Goal: Task Accomplishment & Management: Use online tool/utility

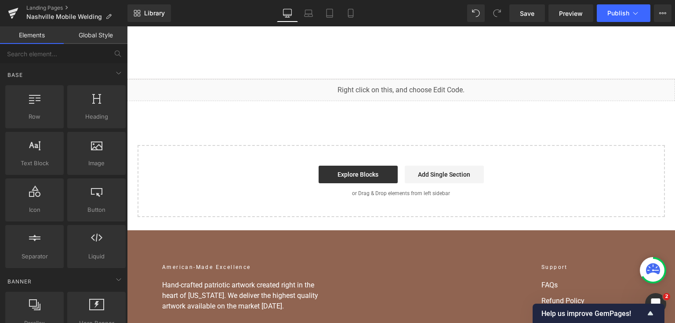
scroll to position [6468, 0]
click at [525, 12] on span "Save" at bounding box center [527, 13] width 14 height 9
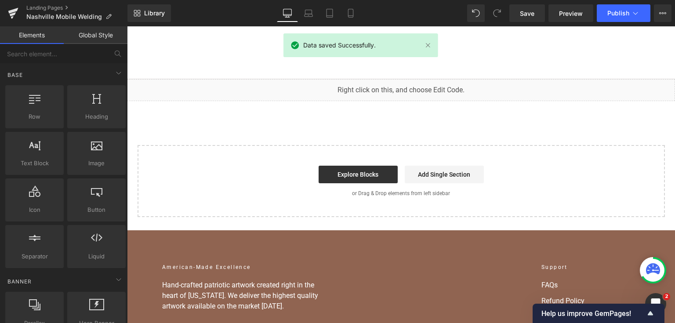
click at [621, 13] on span "Publish" at bounding box center [618, 13] width 22 height 7
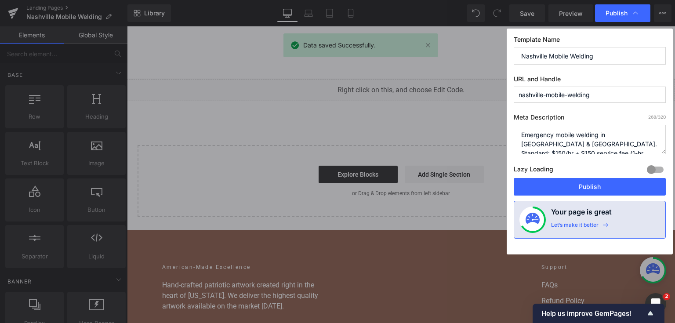
click at [589, 181] on button "Publish" at bounding box center [590, 187] width 152 height 18
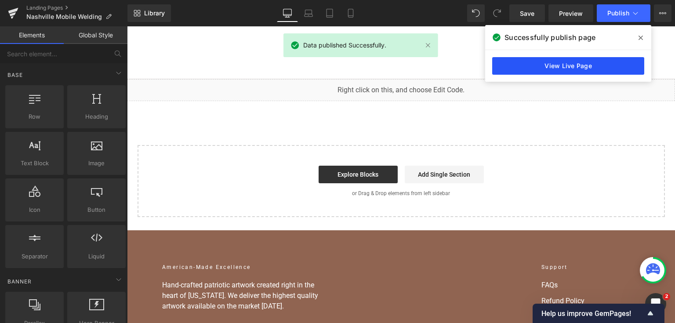
click at [527, 70] on link "View Live Page" at bounding box center [568, 66] width 152 height 18
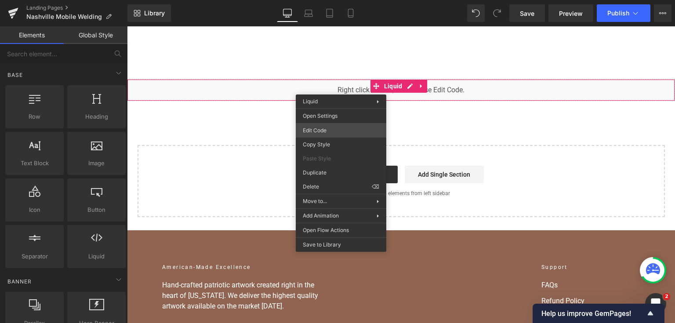
click at [329, 0] on div "Liquid You are previewing how the will restyle your page. You can not edit Elem…" at bounding box center [337, 0] width 675 height 0
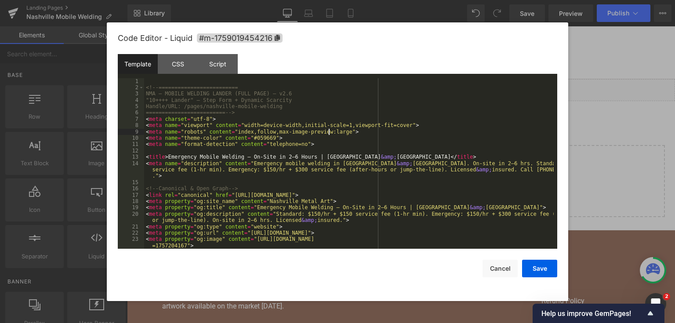
click at [329, 130] on div "<!-- ========================= NMA — MOBILE WELDING LANDER (FULL PAGE) — v2.6 "…" at bounding box center [348, 170] width 409 height 184
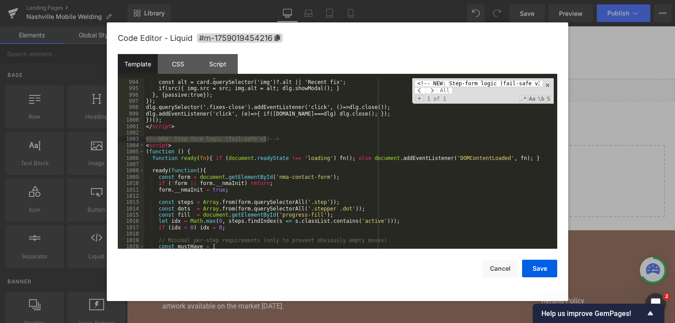
type input "<!-- NEW: Step-form logic (fail-safe v3)"
click at [204, 162] on div "const src = card.getAttribute('data-lb-src'); const alt = card.querySelector('i…" at bounding box center [348, 165] width 409 height 184
click at [147, 139] on div "const src = card.getAttribute('data-lb-src'); const alt = card.querySelector('i…" at bounding box center [348, 165] width 409 height 184
drag, startPoint x: 167, startPoint y: 151, endPoint x: 193, endPoint y: 199, distance: 54.1
click at [193, 199] on div "const src = card.getAttribute('data-lb-src'); const alt = card.querySelector('i…" at bounding box center [348, 165] width 409 height 184
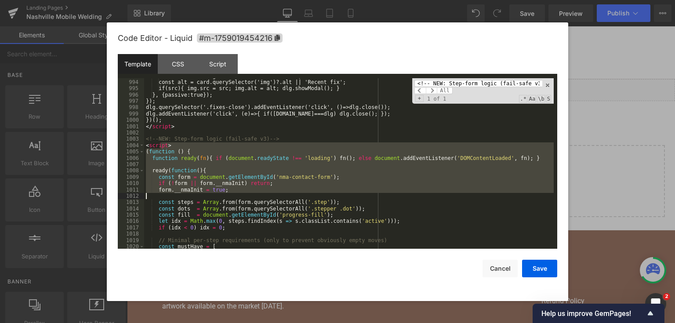
click at [151, 140] on div "const src = card.getAttribute('data-lb-src'); const alt = card.querySelector('i…" at bounding box center [348, 165] width 409 height 184
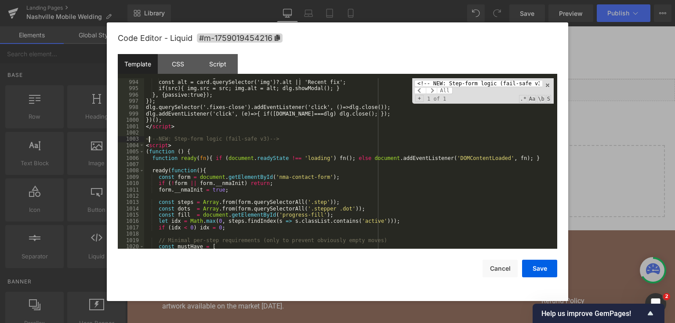
drag, startPoint x: 148, startPoint y: 140, endPoint x: 193, endPoint y: 178, distance: 59.2
click at [193, 178] on div "const src = card.getAttribute('data-lb-src'); const alt = card.querySelector('i…" at bounding box center [348, 165] width 409 height 184
click at [193, 178] on div "const src = card.getAttribute('data-lb-src'); const alt = card.querySelector('i…" at bounding box center [348, 163] width 409 height 171
drag, startPoint x: 146, startPoint y: 138, endPoint x: 210, endPoint y: 235, distance: 115.9
click at [211, 237] on div "const src = card.getAttribute('data-lb-src'); const alt = card.querySelector('i…" at bounding box center [348, 165] width 409 height 184
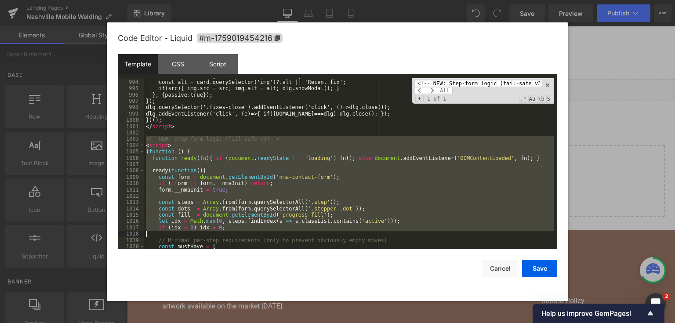
click at [213, 186] on div "const src = card.getAttribute('data-lb-src'); const alt = card.querySelector('i…" at bounding box center [348, 163] width 409 height 171
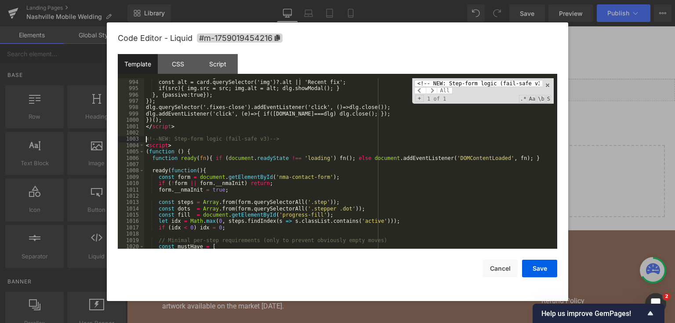
drag, startPoint x: 150, startPoint y: 140, endPoint x: 213, endPoint y: 216, distance: 98.6
click at [213, 216] on div "const src = card.getAttribute('data-lb-src'); const alt = card.querySelector('i…" at bounding box center [348, 165] width 409 height 184
click at [216, 178] on div "const src = card.getAttribute('data-lb-src'); const alt = card.querySelector('i…" at bounding box center [348, 163] width 409 height 171
click at [189, 176] on div "const src = card.getAttribute('data-lb-src'); const alt = card.querySelector('i…" at bounding box center [348, 165] width 409 height 184
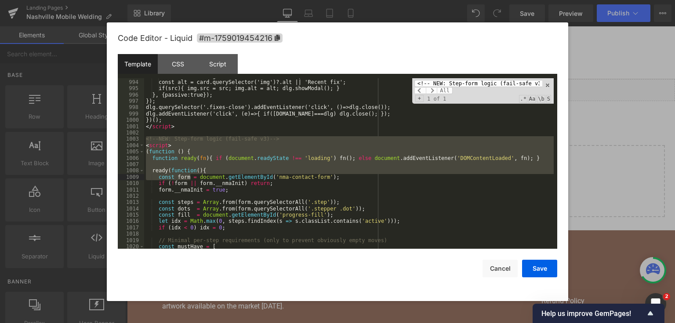
click at [181, 159] on div "const src = card.getAttribute('data-lb-src'); const alt = card.querySelector('i…" at bounding box center [348, 163] width 409 height 171
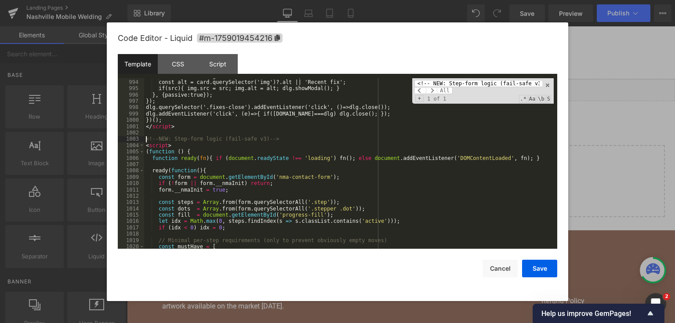
drag, startPoint x: 157, startPoint y: 145, endPoint x: 193, endPoint y: 177, distance: 47.9
click at [193, 177] on div "const src = card.getAttribute('data-lb-src'); const alt = card.querySelector('i…" at bounding box center [348, 165] width 409 height 184
click at [193, 177] on div "const src = card.getAttribute('data-lb-src'); const alt = card.querySelector('i…" at bounding box center [348, 163] width 409 height 171
drag, startPoint x: 147, startPoint y: 137, endPoint x: 235, endPoint y: 241, distance: 137.1
click at [235, 241] on div "const src = card.getAttribute('data-lb-src'); const alt = card.querySelector('i…" at bounding box center [348, 165] width 409 height 184
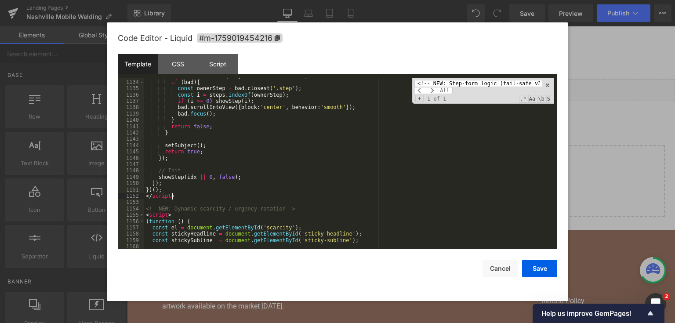
drag, startPoint x: 178, startPoint y: 197, endPoint x: 142, endPoint y: 147, distance: 61.7
click at [142, 147] on pre "1133 1134 1135 1136 1137 1138 1139 1140 1141 1142 1143 1144 1145 1146 1147 1148…" at bounding box center [337, 163] width 439 height 171
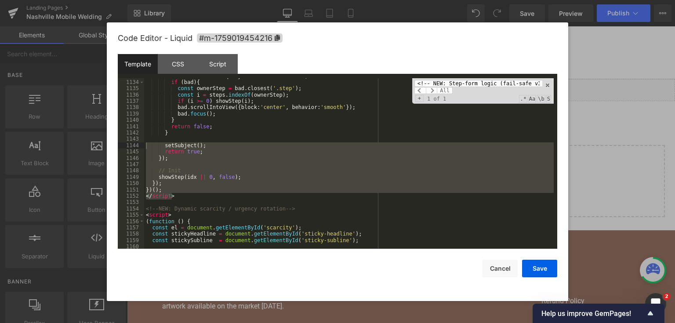
click at [227, 158] on div "const bad = form . querySelector ( ':invalid' ) ; if ( bad ) { const ownerStep …" at bounding box center [348, 163] width 409 height 171
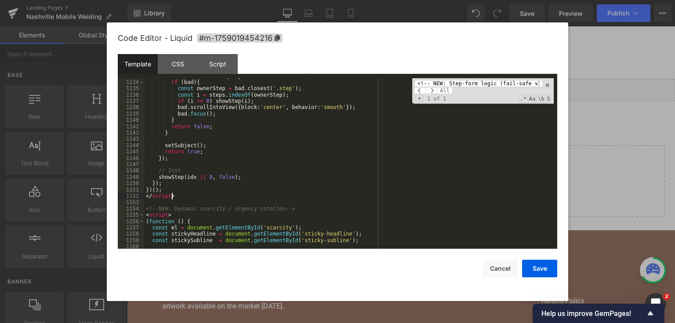
drag, startPoint x: 146, startPoint y: 151, endPoint x: 175, endPoint y: 134, distance: 34.3
click at [175, 134] on div "const bad = form . querySelector ( ':invalid' ) ; if ( bad ) { const ownerStep …" at bounding box center [348, 165] width 409 height 184
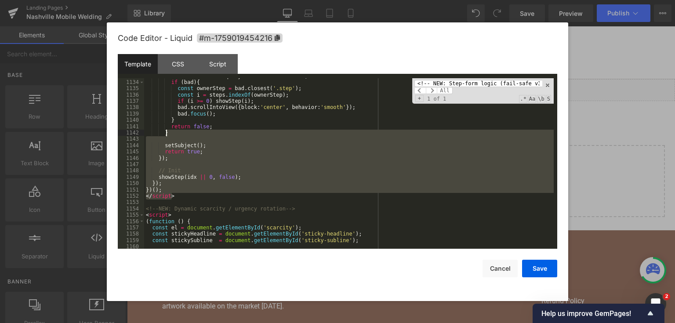
click at [200, 184] on div "const bad = form . querySelector ( ':invalid' ) ; if ( bad ) { const ownerStep …" at bounding box center [348, 163] width 409 height 171
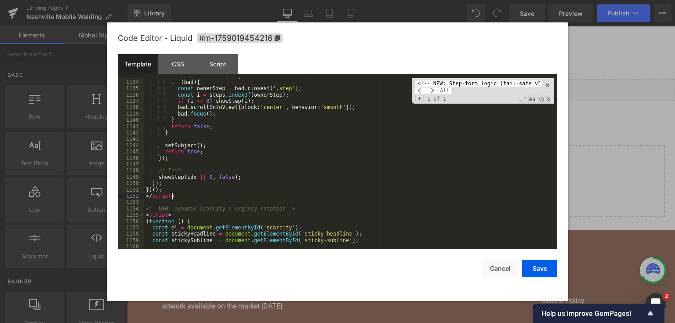
drag, startPoint x: 181, startPoint y: 198, endPoint x: 139, endPoint y: 102, distance: 104.8
click at [139, 102] on pre "1133 1134 1135 1136 1137 1138 1139 1140 1141 1142 1143 1144 1145 1146 1147 1148…" at bounding box center [337, 163] width 439 height 171
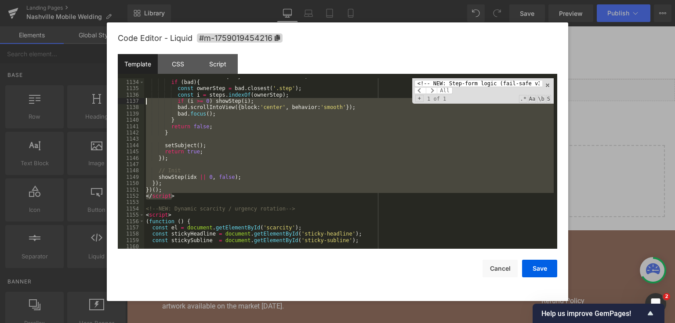
click at [188, 93] on div "const bad = form . querySelector ( ':invalid' ) ; if ( bad ) { const ownerStep …" at bounding box center [348, 165] width 409 height 184
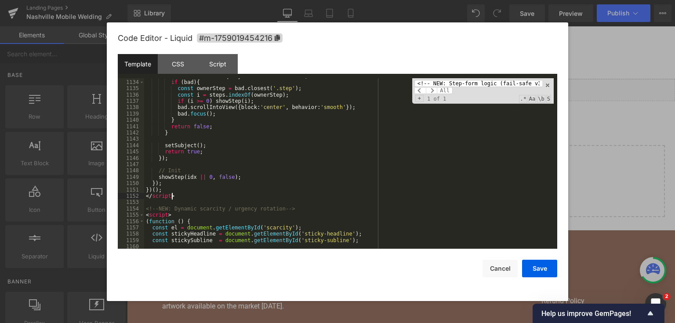
drag, startPoint x: 176, startPoint y: 199, endPoint x: 290, endPoint y: 101, distance: 150.8
click at [309, 49] on div "Code Editor - Liquid #m-1759019454216 Template CSS Script Data 1133 1134 1135 1…" at bounding box center [337, 161] width 439 height 279
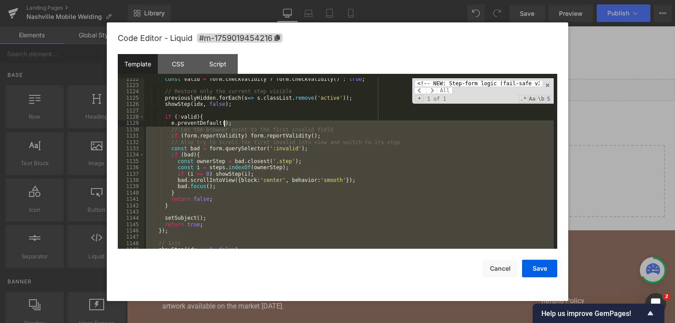
drag, startPoint x: 201, startPoint y: 98, endPoint x: 179, endPoint y: 108, distance: 23.8
click at [201, 97] on div "const valid = form . checkValidity ? form . checkValidity ( ) : true ; // Resto…" at bounding box center [348, 168] width 409 height 184
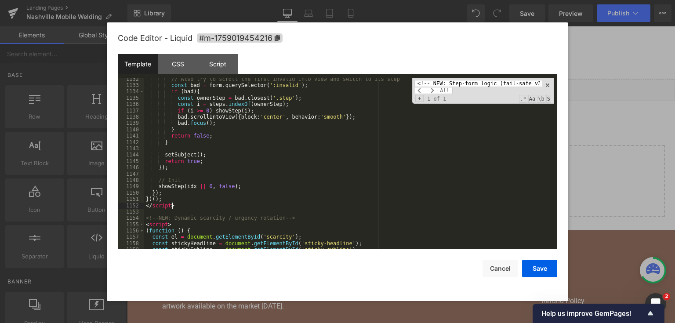
drag, startPoint x: 177, startPoint y: 208, endPoint x: 178, endPoint y: 80, distance: 127.4
click at [178, 80] on div "// Also try to scroll the first invalid into view and switch to its step const …" at bounding box center [348, 168] width 409 height 184
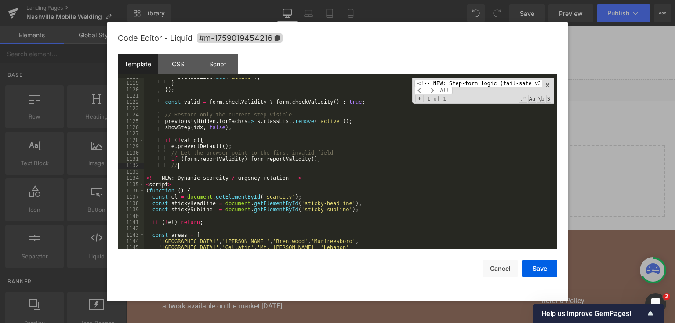
drag, startPoint x: 190, startPoint y: 169, endPoint x: 168, endPoint y: 91, distance: 80.4
click at [166, 91] on div "s . classList . add ( 'active' ) ; } }) ; const valid = form . checkValidity ? …" at bounding box center [348, 166] width 409 height 184
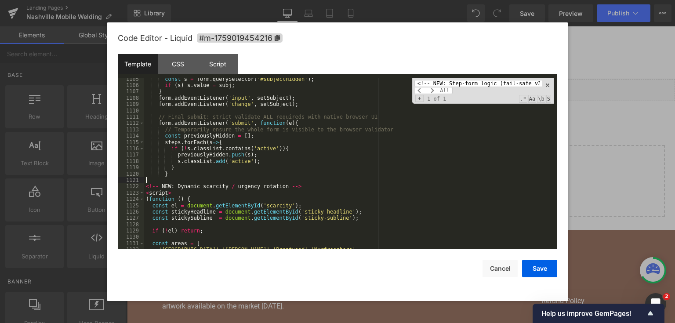
drag, startPoint x: 174, startPoint y: 179, endPoint x: 161, endPoint y: 81, distance: 98.8
click at [161, 81] on div "const s = form . querySelector ( '#subjectHidden' ) ; if ( s ) s . value = subj…" at bounding box center [348, 168] width 409 height 184
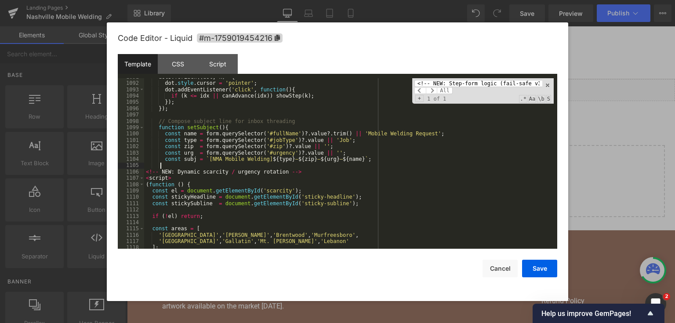
drag, startPoint x: 351, startPoint y: 150, endPoint x: 158, endPoint y: 79, distance: 205.8
click at [158, 79] on div "dots . forEach (( dot , k ) => { dot . style . cursor = 'pointer' ; dot . addEv…" at bounding box center [348, 166] width 409 height 184
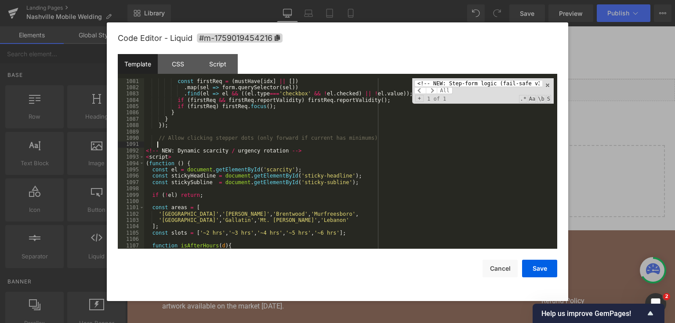
drag, startPoint x: 385, startPoint y: 144, endPoint x: 170, endPoint y: 79, distance: 224.4
click at [170, 79] on div "const firstReq = ( mustHave [ idx ] || [ ]) . map ( sel => form . querySelector…" at bounding box center [348, 170] width 409 height 184
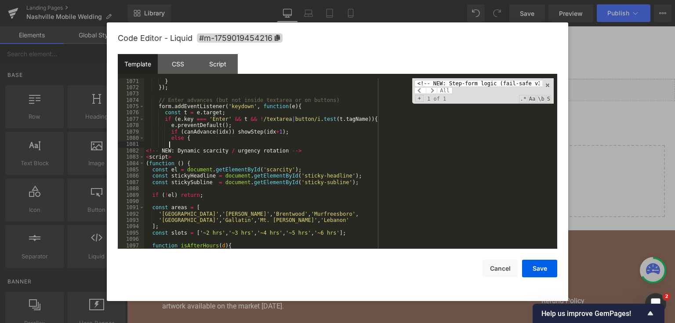
drag, startPoint x: 299, startPoint y: 137, endPoint x: 158, endPoint y: 81, distance: 152.0
click at [157, 81] on div "} }) ; // Enter advances (but not inside textarea or on buttons) form . addEven…" at bounding box center [348, 170] width 409 height 184
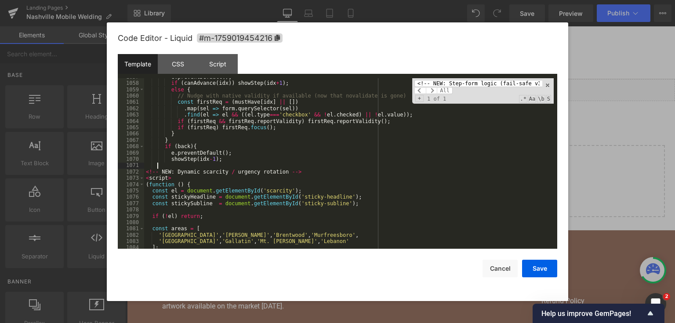
drag, startPoint x: 197, startPoint y: 111, endPoint x: 162, endPoint y: 81, distance: 46.4
click at [161, 81] on div "e . preventDefault ( ) ; if ( canAdvance ( idx )) showStep ( idx + 1 ) ; else {…" at bounding box center [348, 166] width 409 height 184
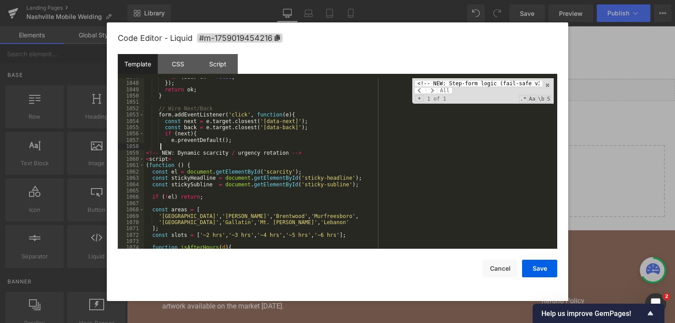
click at [149, 84] on div "if ( bad ) ok = false ; }) ; return ok ; } // Wire Next/Back form . addEventLis…" at bounding box center [348, 166] width 409 height 184
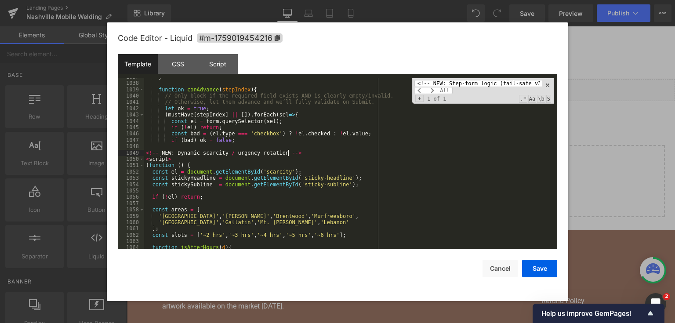
drag, startPoint x: 221, startPoint y: 119, endPoint x: 151, endPoint y: 78, distance: 81.1
click at [150, 79] on div "} function canAdvance ( stepIndex ) { // Only block if the required field exist…" at bounding box center [348, 166] width 409 height 184
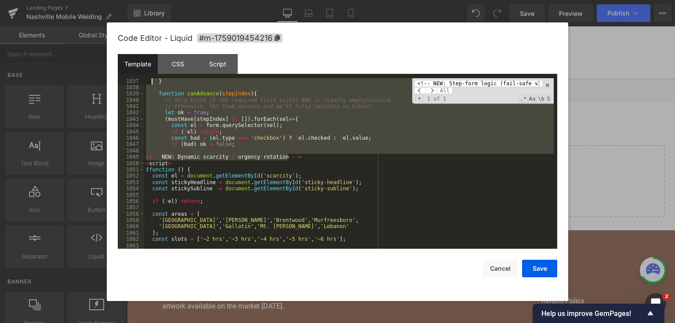
click at [257, 153] on div "} function canAdvance ( stepIndex ) { // Only block if the required field exist…" at bounding box center [348, 163] width 409 height 171
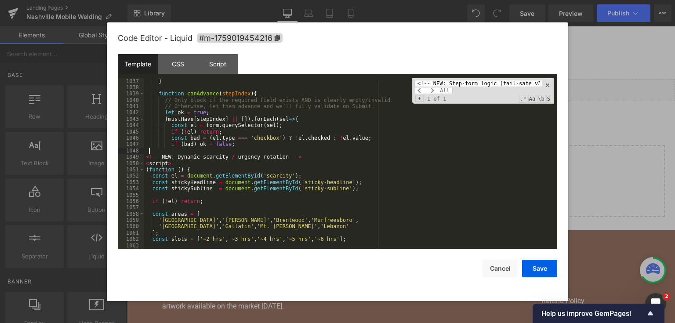
drag, startPoint x: 347, startPoint y: 153, endPoint x: 146, endPoint y: 87, distance: 211.2
click at [146, 87] on div "} function canAdvance ( stepIndex ) { // Only block if the required field exist…" at bounding box center [348, 170] width 409 height 184
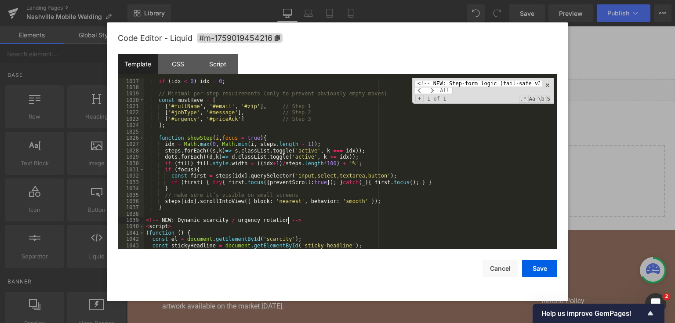
drag, startPoint x: 355, startPoint y: 218, endPoint x: 160, endPoint y: 82, distance: 237.9
click at [160, 82] on div "if ( idx < 0 ) idx = 0 ; // Minimal per-step requirements (only to prevent obvi…" at bounding box center [348, 170] width 409 height 184
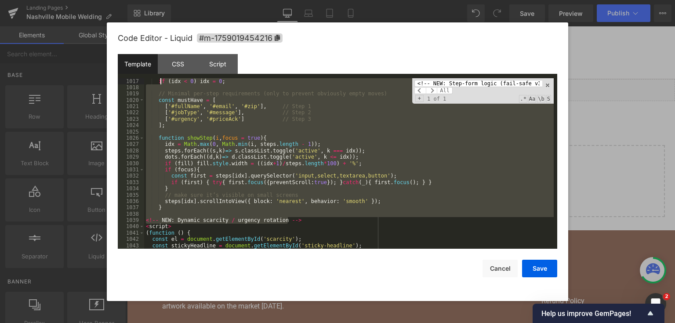
click at [383, 218] on div "if ( idx < 0 ) idx = 0 ; // Minimal per-step requirements (only to prevent obvi…" at bounding box center [348, 163] width 409 height 171
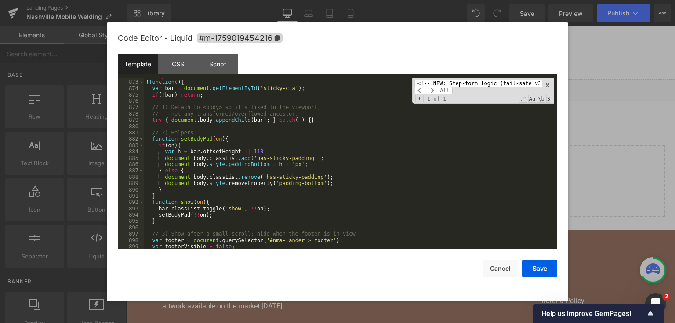
scroll to position [6521, 0]
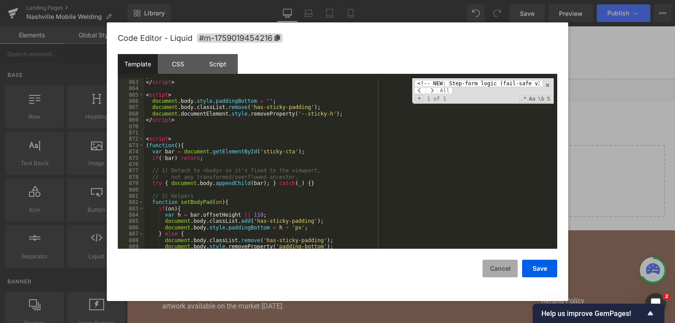
click at [502, 269] on button "Cancel" at bounding box center [499, 269] width 35 height 18
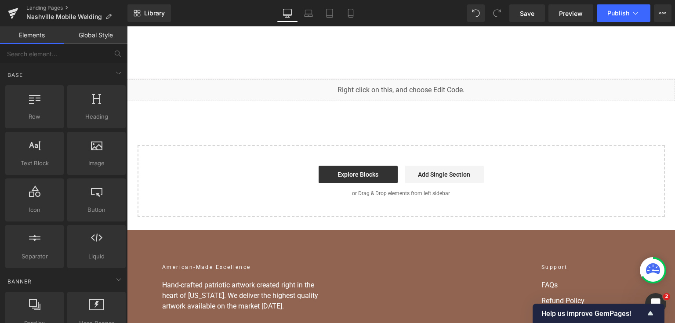
click at [355, 0] on div "Liquid You are previewing how the will restyle your page. You can not edit Elem…" at bounding box center [337, 0] width 675 height 0
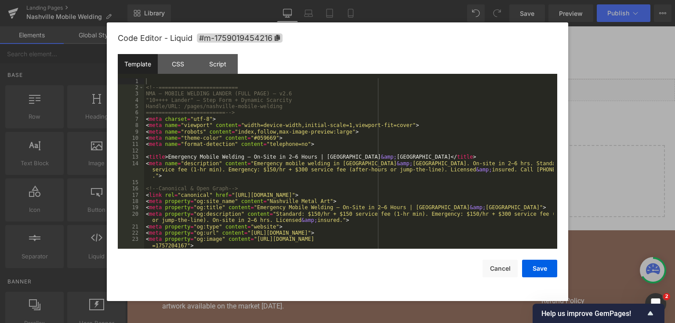
click at [331, 135] on div "<!-- ========================= NMA — MOBILE WELDING LANDER (FULL PAGE) — v2.6 "…" at bounding box center [348, 170] width 409 height 184
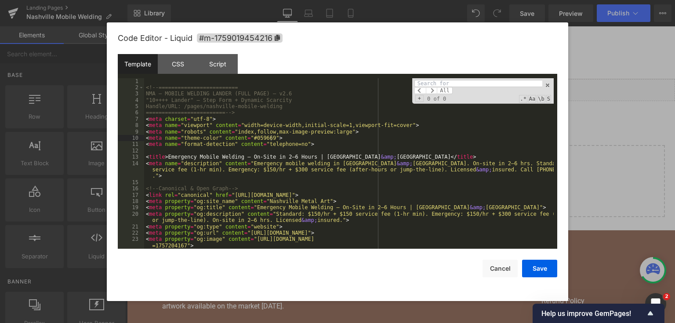
type input "<!-- SIMPLE, RELIABLE STEPPER (Next/Back only; validate on submit) --> <script>…"
click at [491, 86] on input at bounding box center [478, 83] width 128 height 7
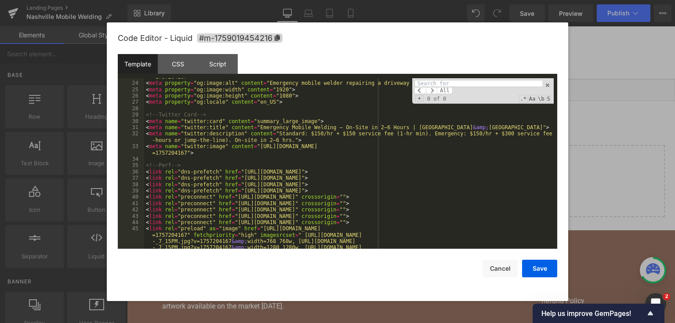
click at [265, 158] on div "< meta property = "og:image" content = "[URL][DOMAIN_NAME] =1757204167" > < met…" at bounding box center [348, 175] width 409 height 215
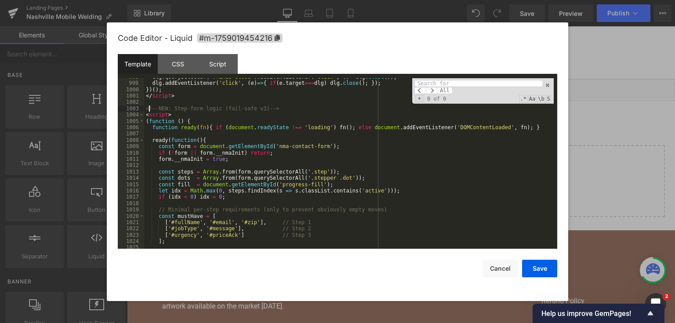
drag, startPoint x: 148, startPoint y: 107, endPoint x: 185, endPoint y: 132, distance: 45.3
click at [185, 132] on div "dlg . querySelector ( '.fixes-close' ) . addEventListener ( 'click' , ( ) => dl…" at bounding box center [348, 166] width 409 height 184
click at [185, 132] on div "dlg . querySelector ( '.fixes-close' ) . addEventListener ( 'click' , ( ) => dl…" at bounding box center [348, 163] width 409 height 171
drag, startPoint x: 146, startPoint y: 107, endPoint x: 236, endPoint y: 208, distance: 135.6
click at [237, 264] on div "Code Editor - Liquid #m-1759019454216 Template CSS Script Data 998 999 1000 100…" at bounding box center [337, 161] width 439 height 279
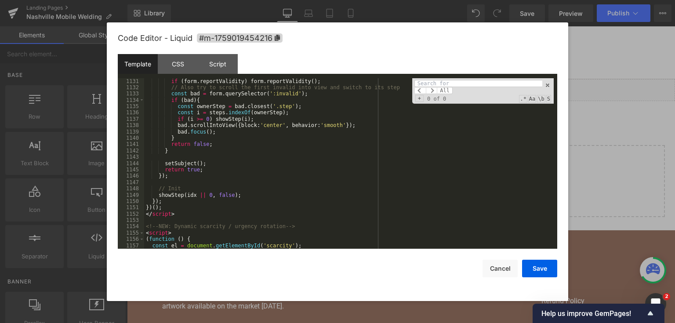
click at [182, 213] on div "// Let the browser point to the first invalid field if ( form . reportValidity …" at bounding box center [348, 164] width 409 height 184
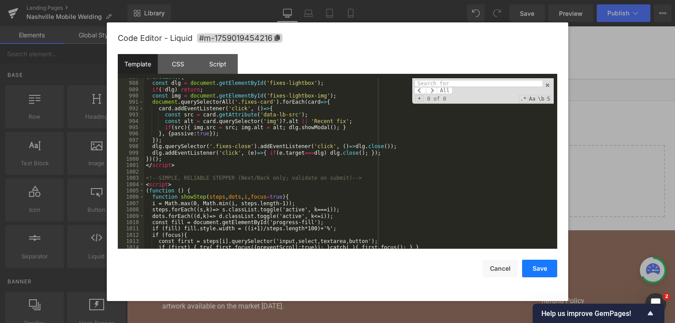
click at [549, 265] on button "Save" at bounding box center [539, 269] width 35 height 18
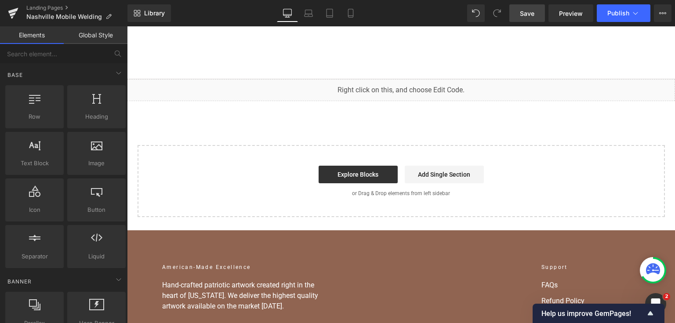
click at [532, 11] on span "Save" at bounding box center [527, 13] width 14 height 9
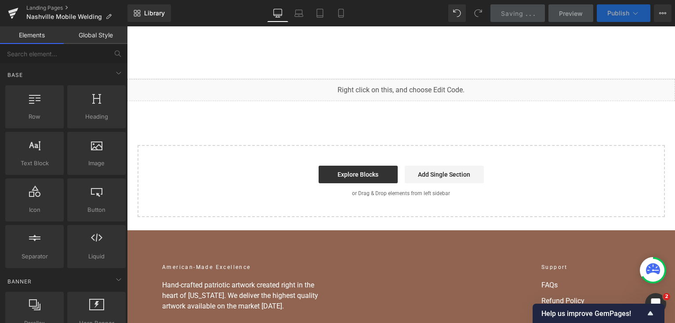
scroll to position [7310, 0]
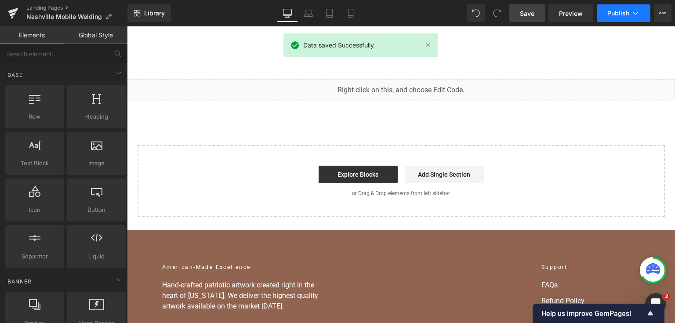
click at [632, 19] on button "Publish" at bounding box center [624, 13] width 54 height 18
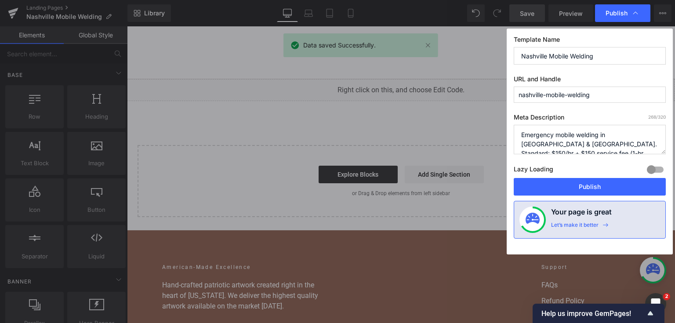
click at [577, 192] on button "Publish" at bounding box center [590, 187] width 152 height 18
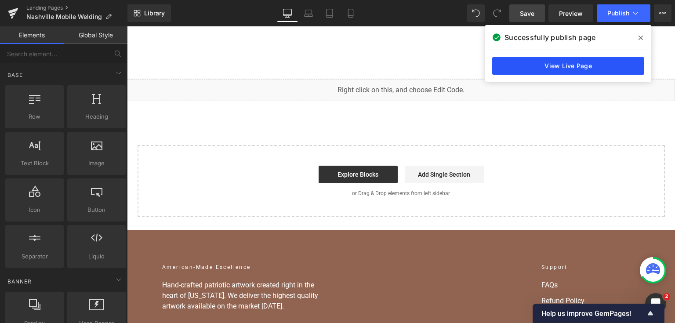
click at [544, 58] on link "View Live Page" at bounding box center [568, 66] width 152 height 18
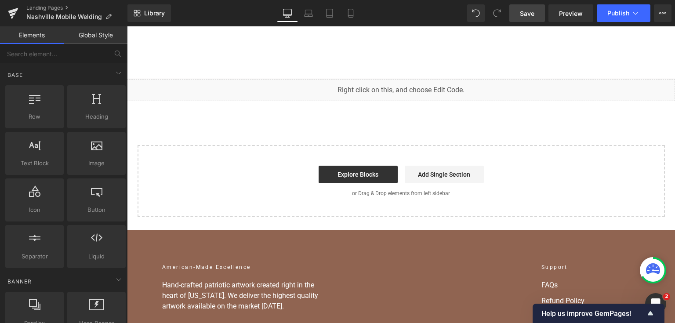
click at [230, 0] on div "Liquid You are previewing how the will restyle your page. You can not edit Elem…" at bounding box center [337, 0] width 675 height 0
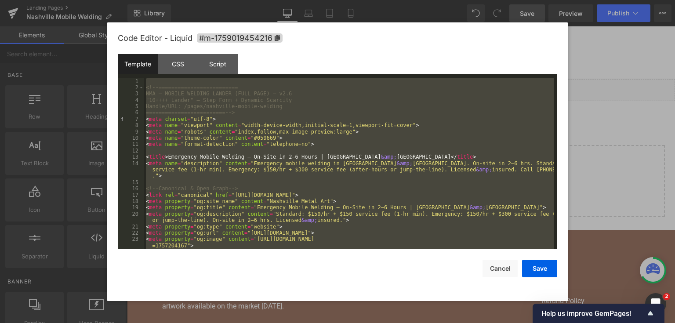
click at [302, 134] on div "<!-- ========================= NMA — MOBILE WELDING LANDER (FULL PAGE) — v2.6 "…" at bounding box center [348, 163] width 409 height 171
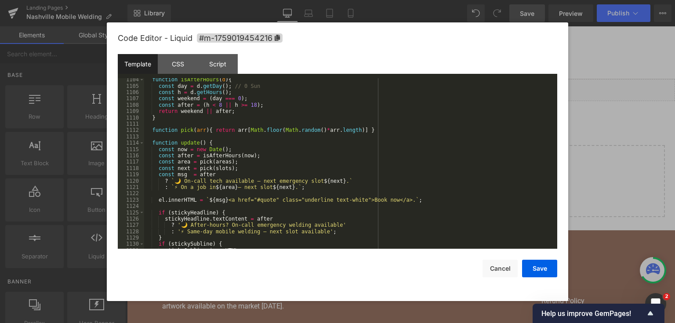
scroll to position [8129, 0]
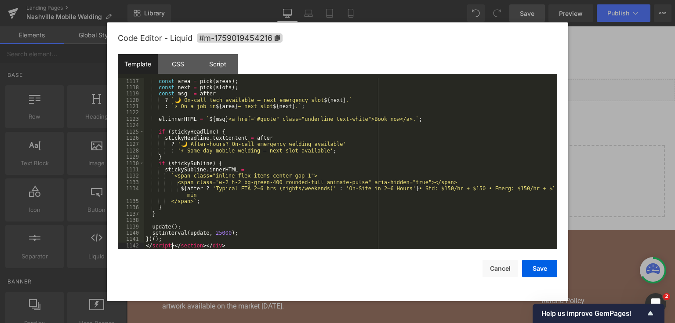
click at [172, 244] on div "const area = pick ( areas ) ; const next = pick ( slots ) ; const msg = after ?…" at bounding box center [348, 170] width 409 height 184
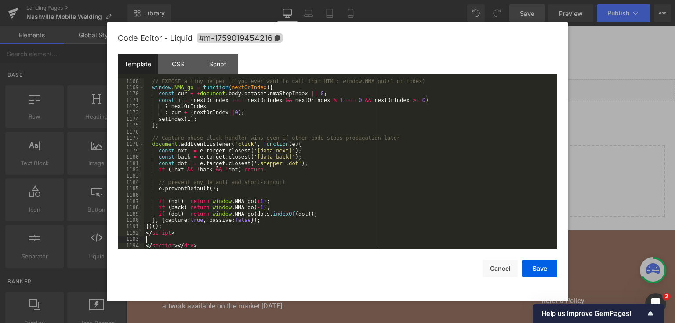
scroll to position [8457, 0]
click at [531, 263] on button "Save" at bounding box center [539, 269] width 35 height 18
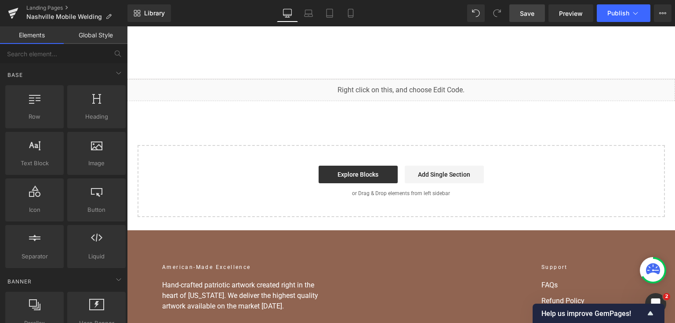
click at [529, 14] on span "Save" at bounding box center [527, 13] width 14 height 9
click at [600, 14] on button "Publish" at bounding box center [624, 13] width 54 height 18
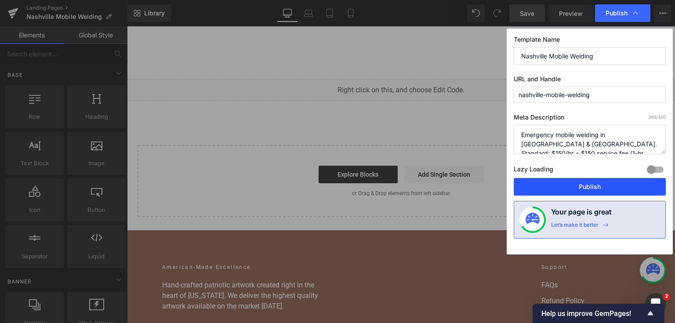
drag, startPoint x: 567, startPoint y: 193, endPoint x: 428, endPoint y: 157, distance: 143.3
click at [567, 193] on button "Publish" at bounding box center [590, 187] width 152 height 18
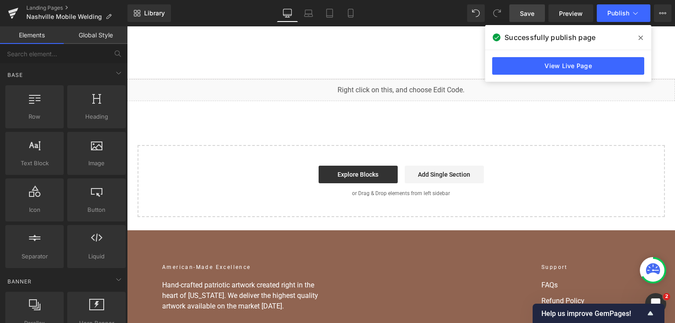
click at [529, 59] on link "View Live Page" at bounding box center [568, 66] width 152 height 18
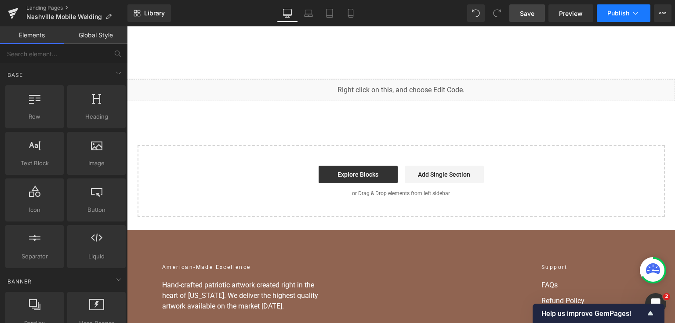
click at [619, 16] on span "Publish" at bounding box center [618, 13] width 22 height 7
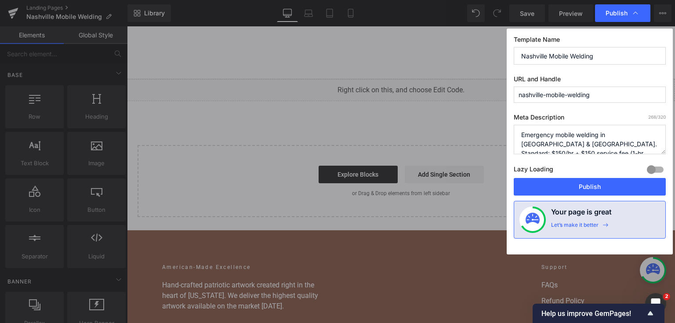
scroll to position [8457, 0]
